Goal: Task Accomplishment & Management: Complete application form

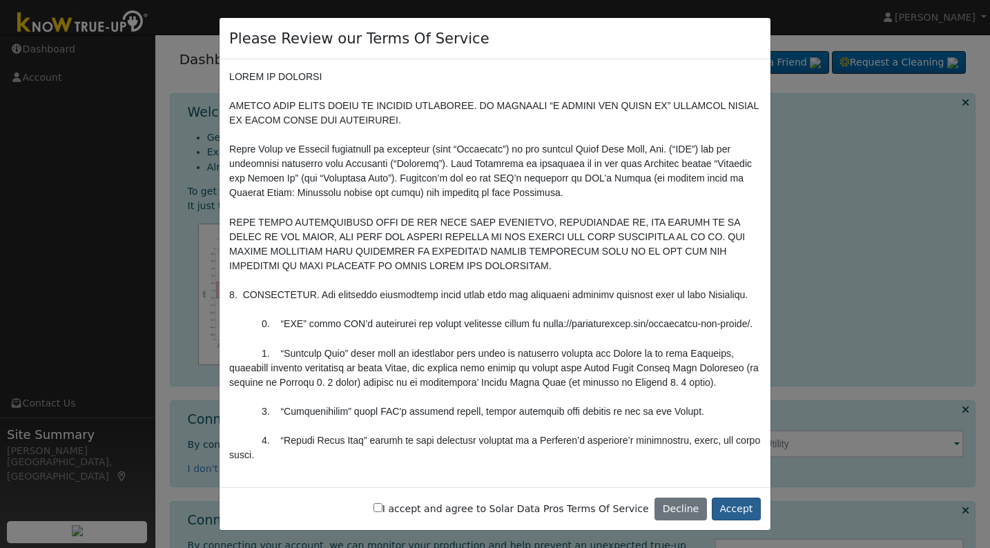
click at [743, 502] on button "Accept" at bounding box center [736, 509] width 49 height 23
click at [739, 507] on button "Accept" at bounding box center [736, 509] width 49 height 23
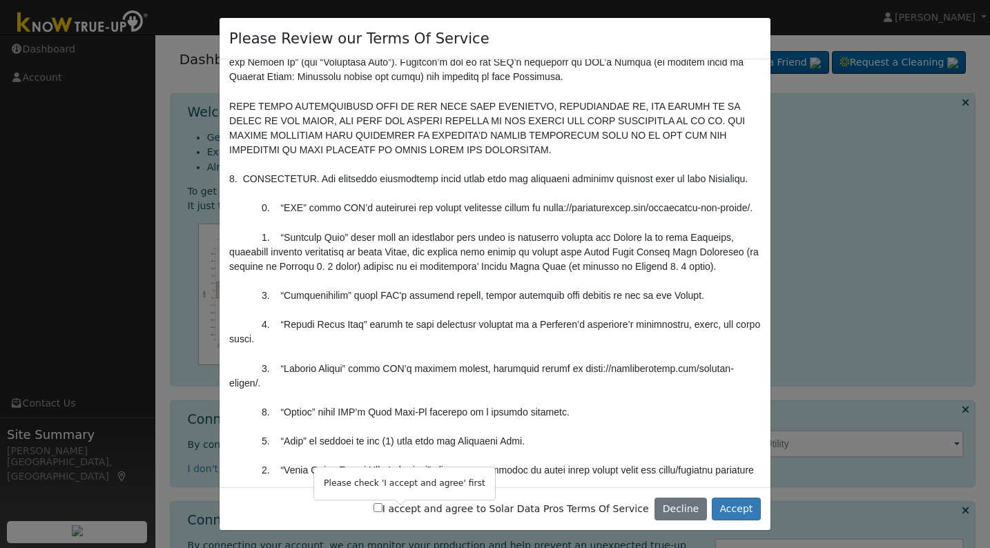
scroll to position [146, 0]
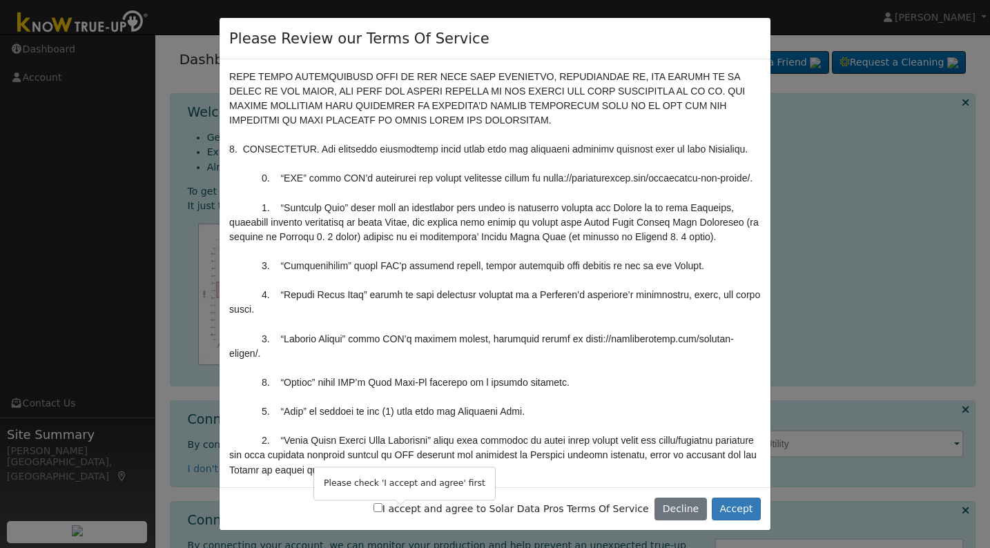
click at [382, 511] on input "I accept and agree to Solar Data Pros Terms Of Service" at bounding box center [377, 507] width 9 height 9
checkbox input "true"
click at [744, 511] on button "Accept" at bounding box center [736, 509] width 49 height 23
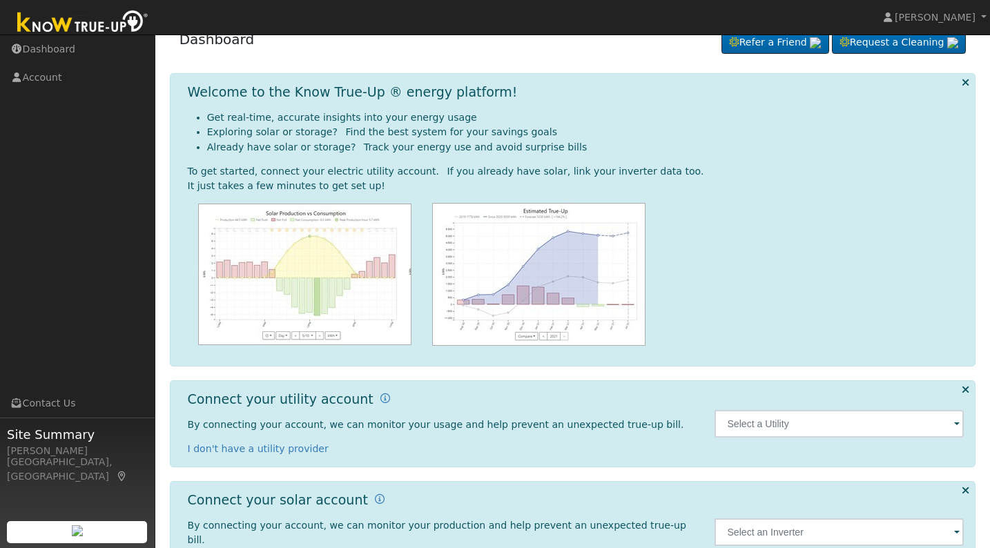
scroll to position [17, 0]
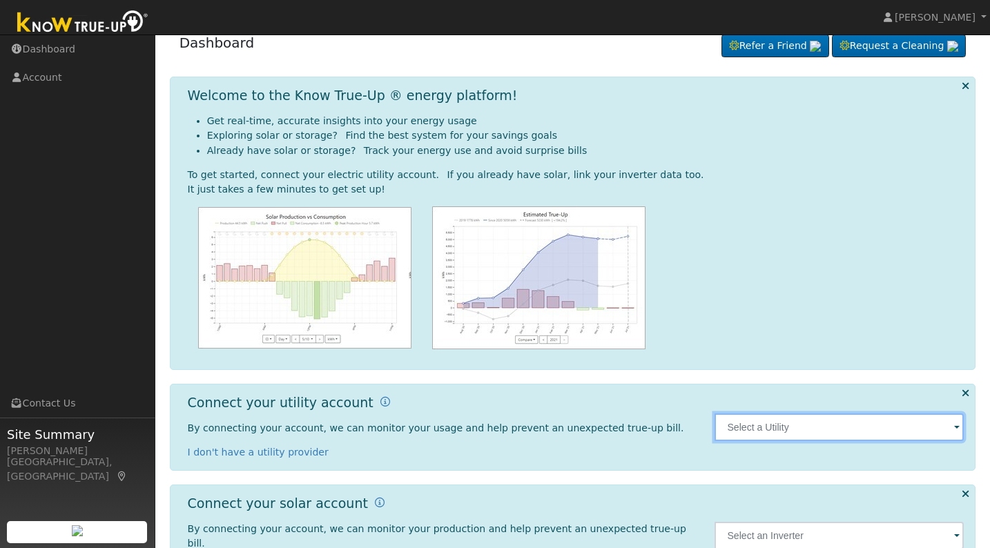
click at [946, 423] on input "text" at bounding box center [838, 427] width 249 height 28
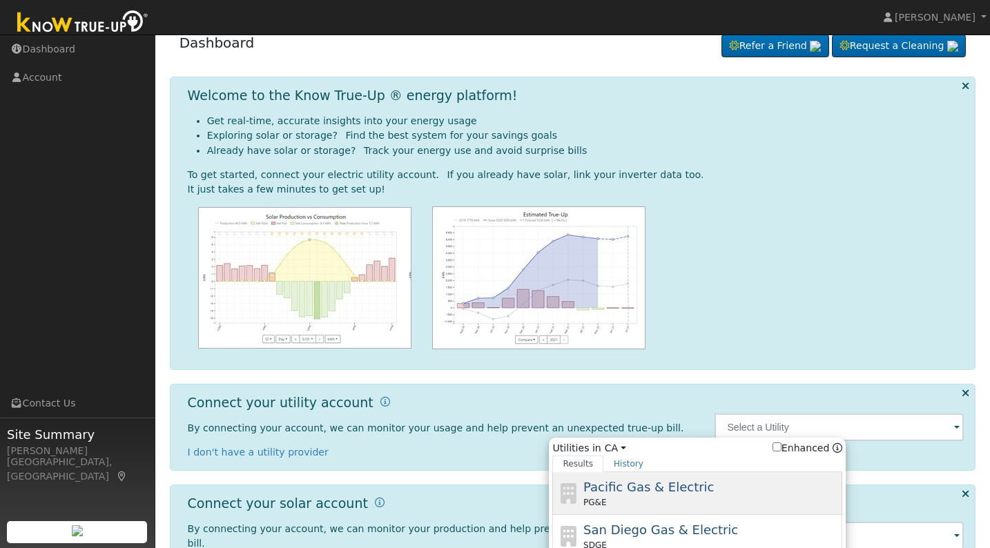
click at [672, 482] on span "Pacific Gas & Electric" at bounding box center [648, 487] width 130 height 14
type input "PG&E"
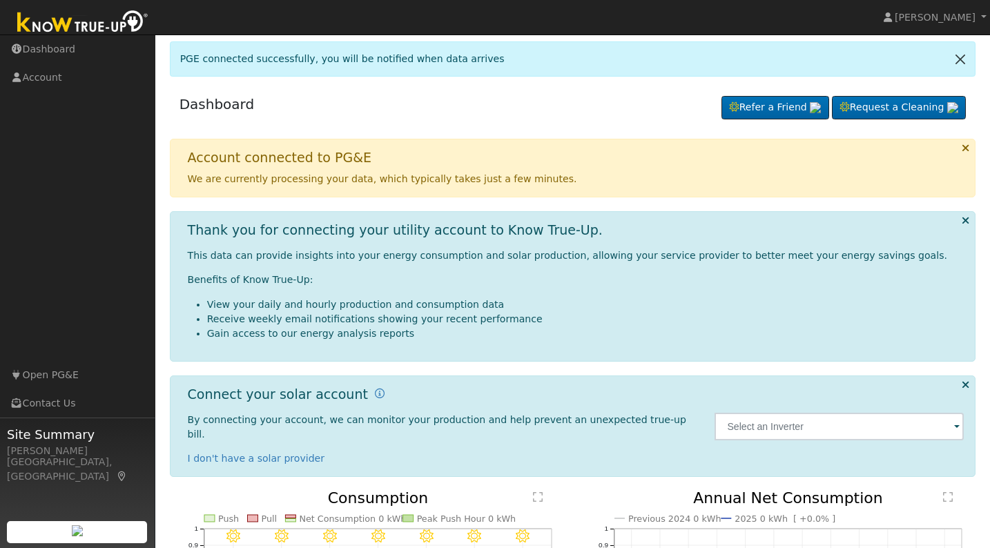
click at [959, 58] on link at bounding box center [960, 59] width 29 height 34
